Goal: Task Accomplishment & Management: Complete application form

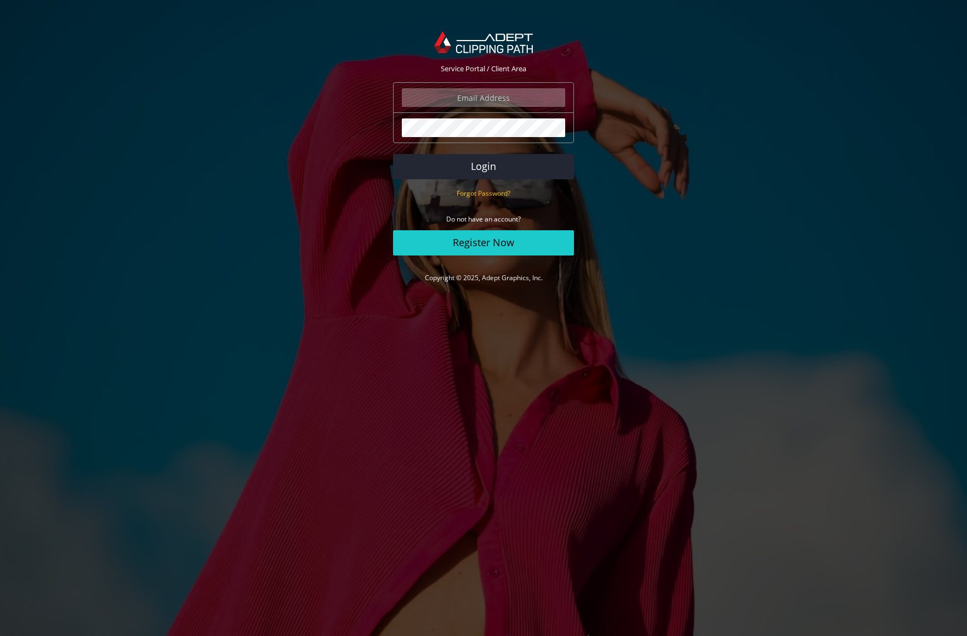
click at [467, 102] on input "email" at bounding box center [483, 97] width 163 height 19
type input "david@davidjoel.com"
click at [478, 165] on button "Login" at bounding box center [483, 166] width 181 height 25
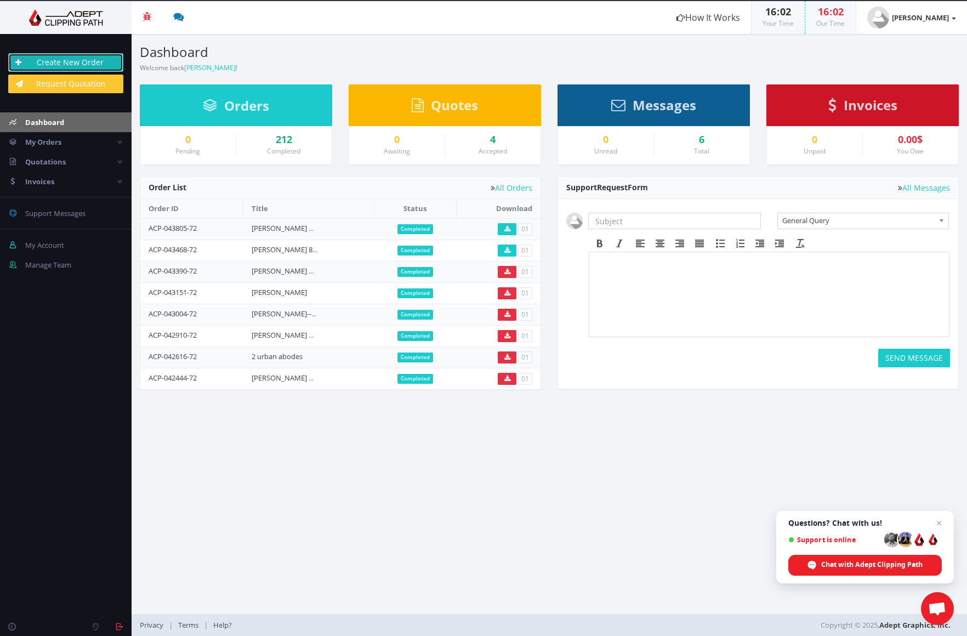
click at [43, 65] on link "Create New Order" at bounding box center [65, 62] width 115 height 19
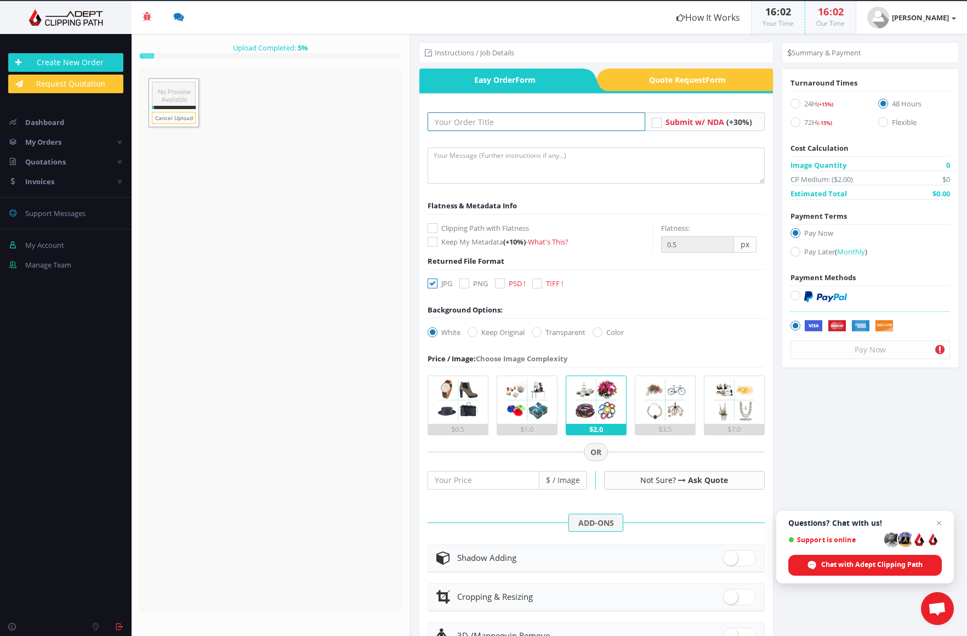
click at [499, 121] on input "text" at bounding box center [536, 121] width 218 height 19
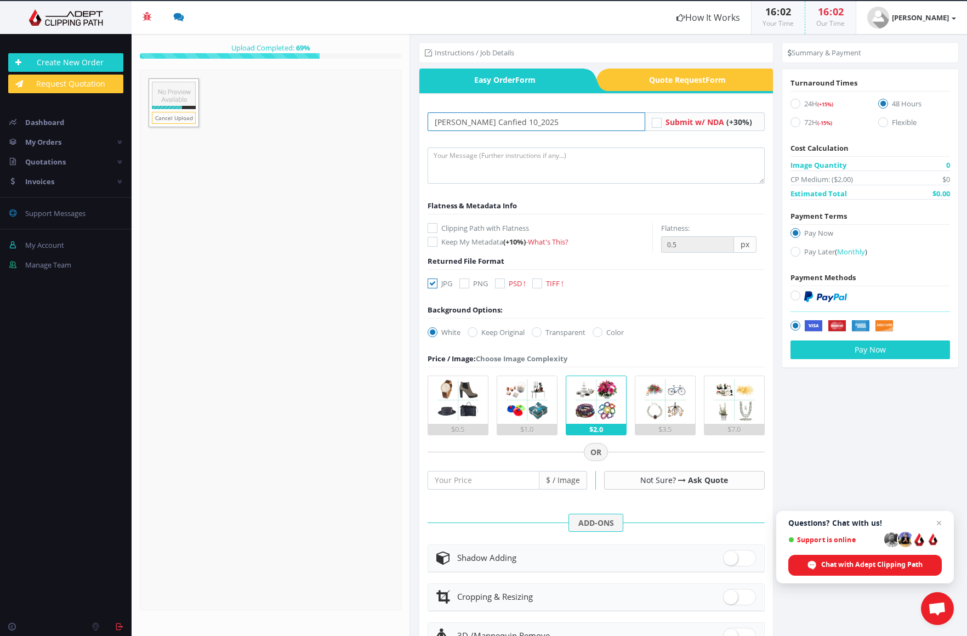
type input "[PERSON_NAME] Canfied 10_2025"
click at [496, 159] on textarea at bounding box center [595, 165] width 337 height 36
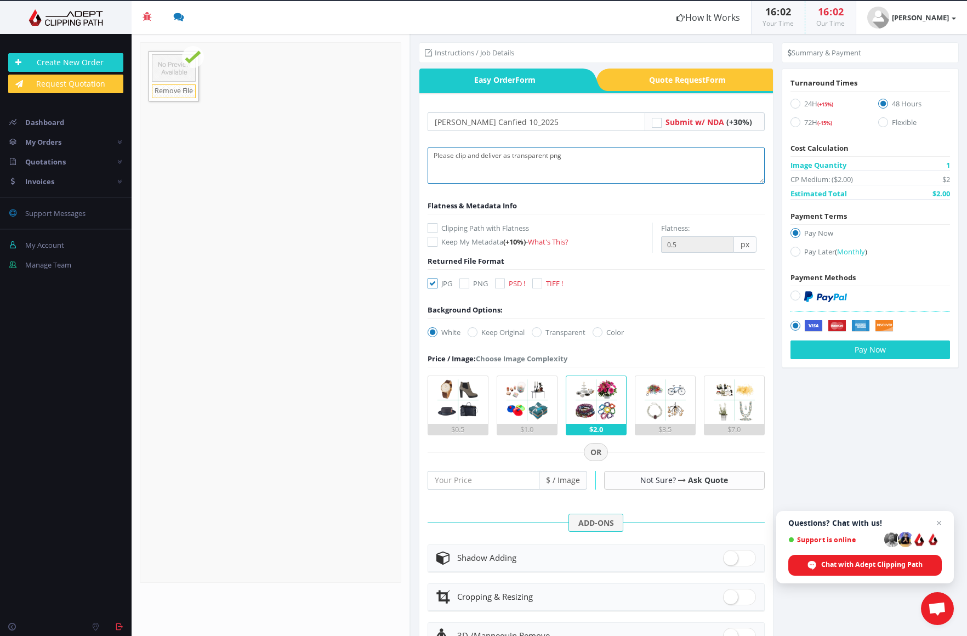
type textarea "Please clip and deliver as transparent png"
click at [466, 282] on icon at bounding box center [464, 283] width 10 height 10
click at [466, 282] on input "PNG" at bounding box center [465, 283] width 7 height 7
checkbox input "true"
click at [435, 281] on icon at bounding box center [432, 283] width 10 height 10
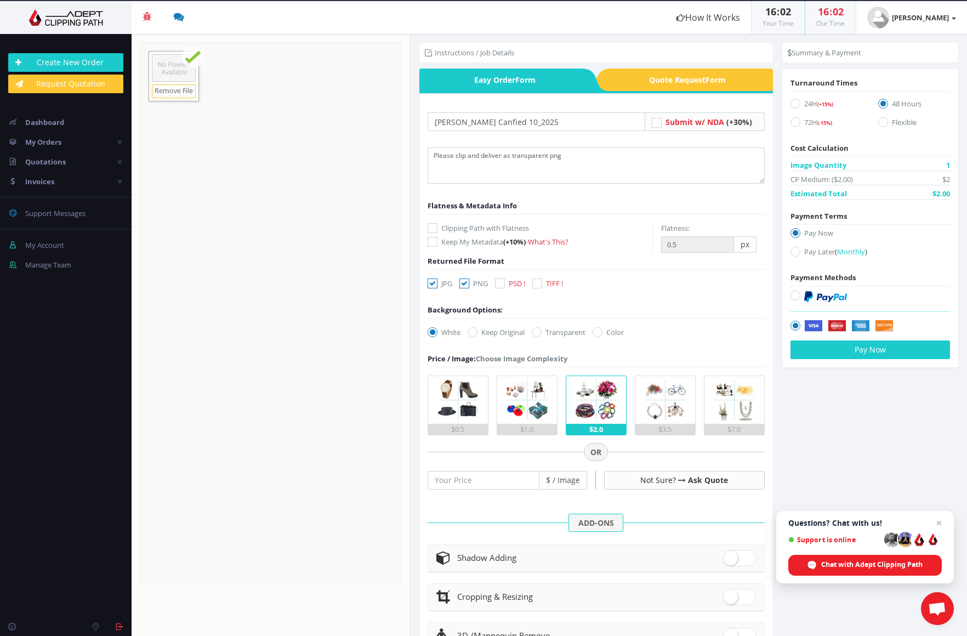
click at [435, 281] on input "JPG" at bounding box center [433, 283] width 7 height 7
checkbox input "false"
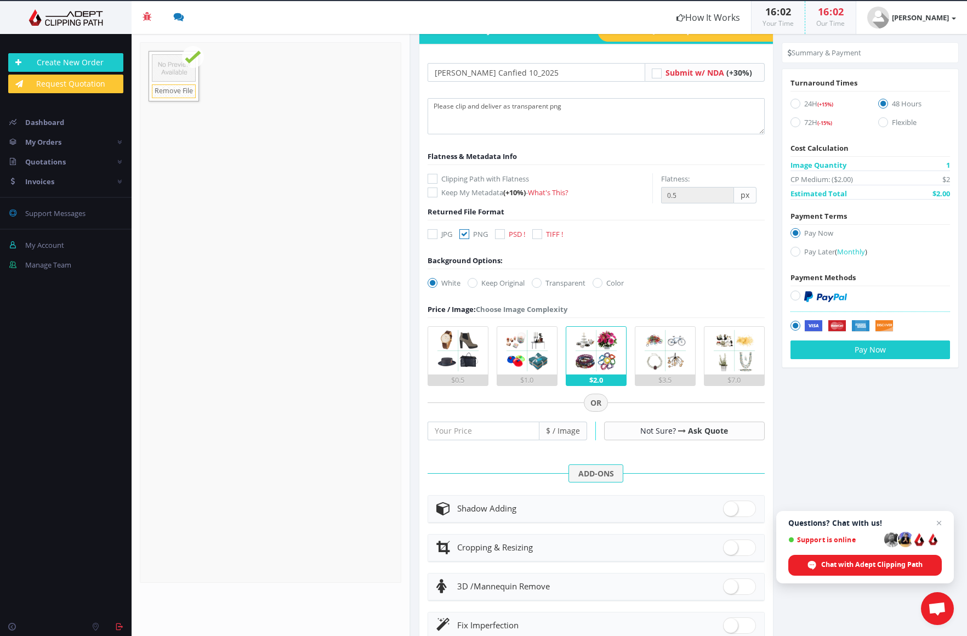
scroll to position [65, 0]
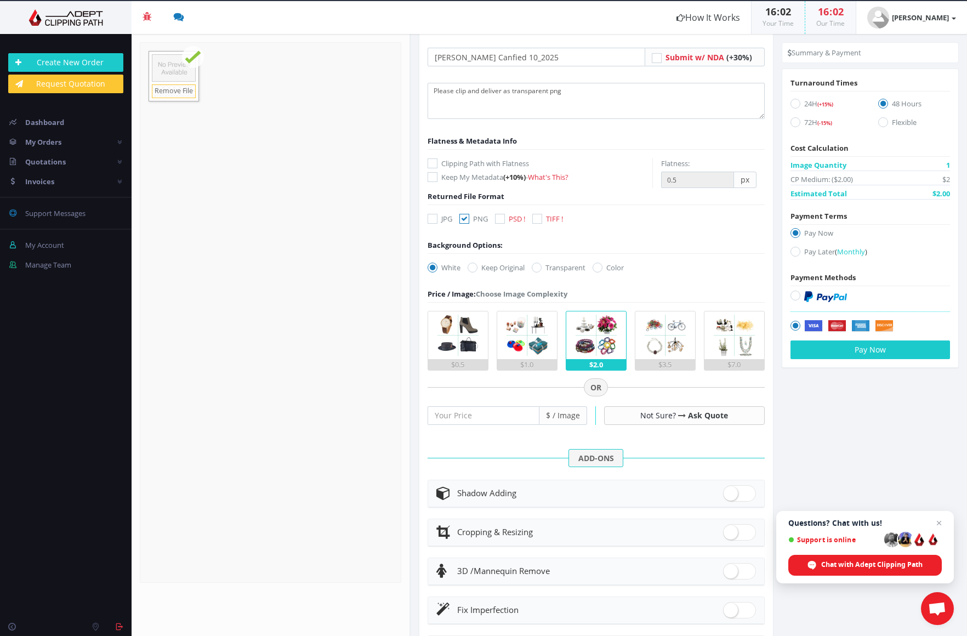
click at [539, 267] on icon at bounding box center [537, 267] width 10 height 10
click at [539, 267] on input "Transparent" at bounding box center [537, 267] width 7 height 7
radio input "true"
click at [792, 124] on icon at bounding box center [795, 122] width 10 height 10
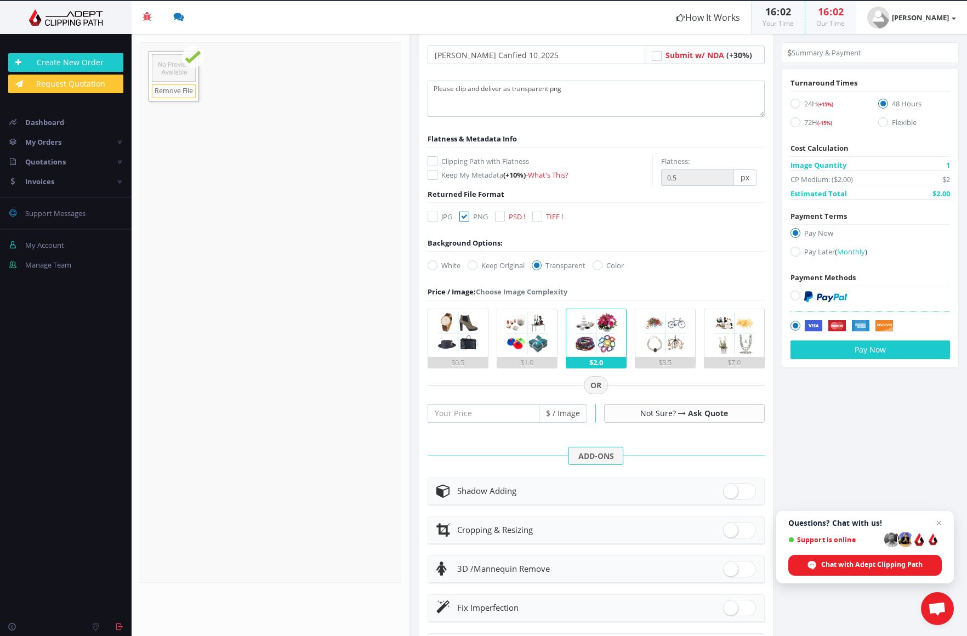
click at [793, 124] on input "72H (-15%)" at bounding box center [796, 122] width 7 height 7
radio input "true"
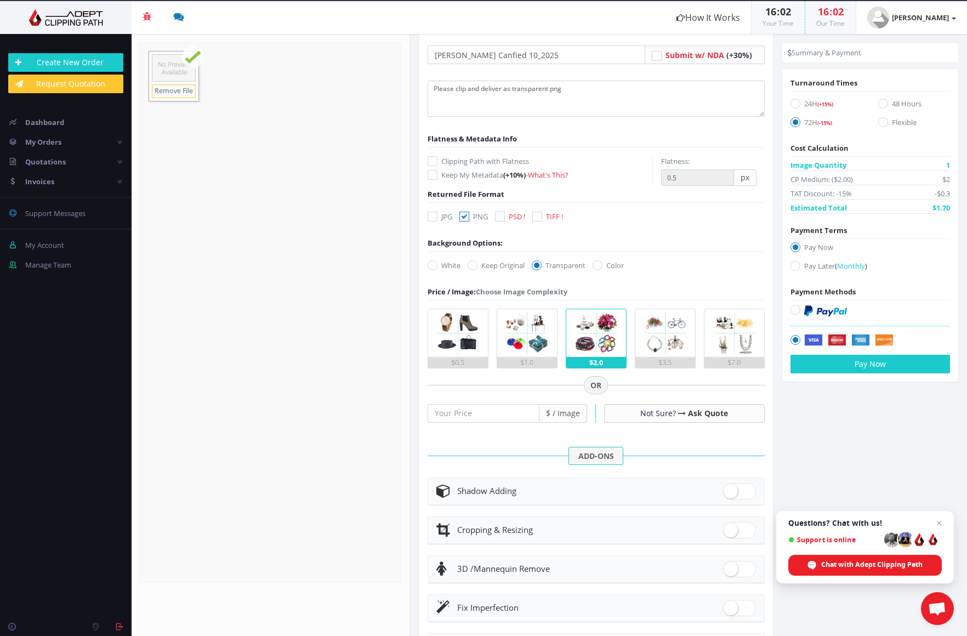
click at [794, 266] on icon at bounding box center [795, 266] width 10 height 10
click at [794, 266] on input "Pay Later ( Monthly )" at bounding box center [796, 265] width 7 height 7
radio input "true"
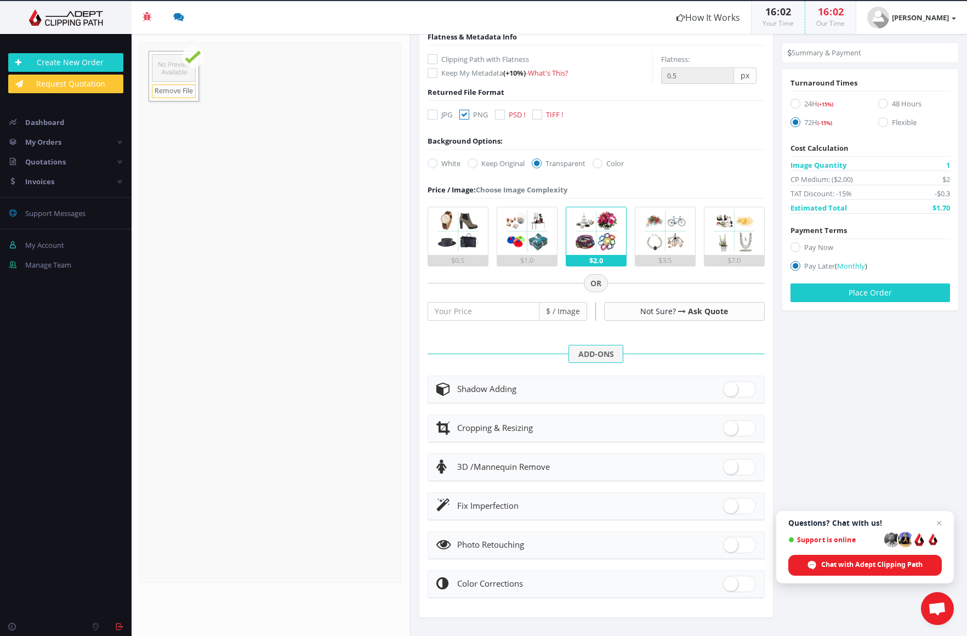
scroll to position [169, 0]
click at [814, 294] on button "Place Order" at bounding box center [869, 292] width 159 height 19
